Goal: Check status: Check status

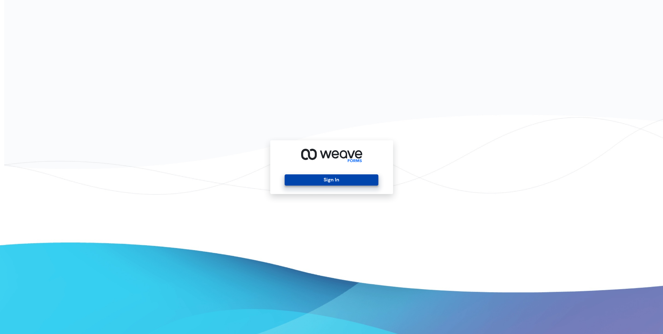
click at [336, 178] on button "Sign In" at bounding box center [332, 179] width 94 height 11
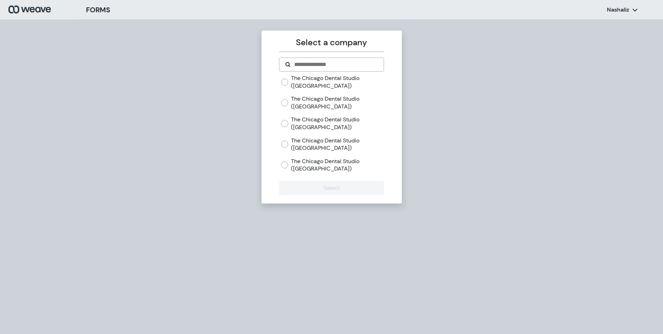
click at [298, 101] on label "The Chicago Dental Studio ([GEOGRAPHIC_DATA])" at bounding box center [337, 102] width 93 height 15
click at [330, 188] on button "Select" at bounding box center [331, 188] width 105 height 14
